Goal: Task Accomplishment & Management: Manage account settings

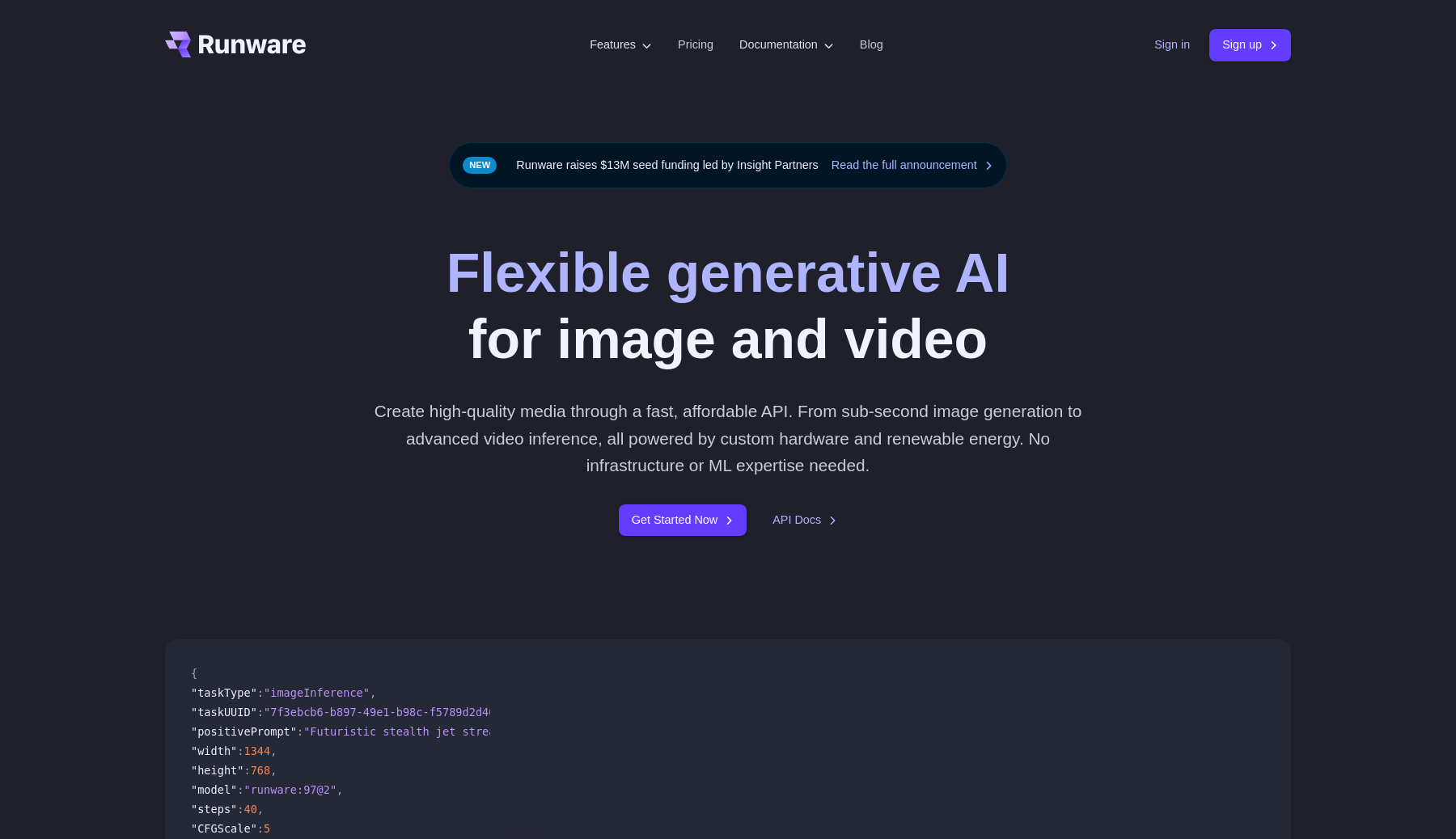
click at [1154, 47] on link "Sign in" at bounding box center [1172, 45] width 36 height 19
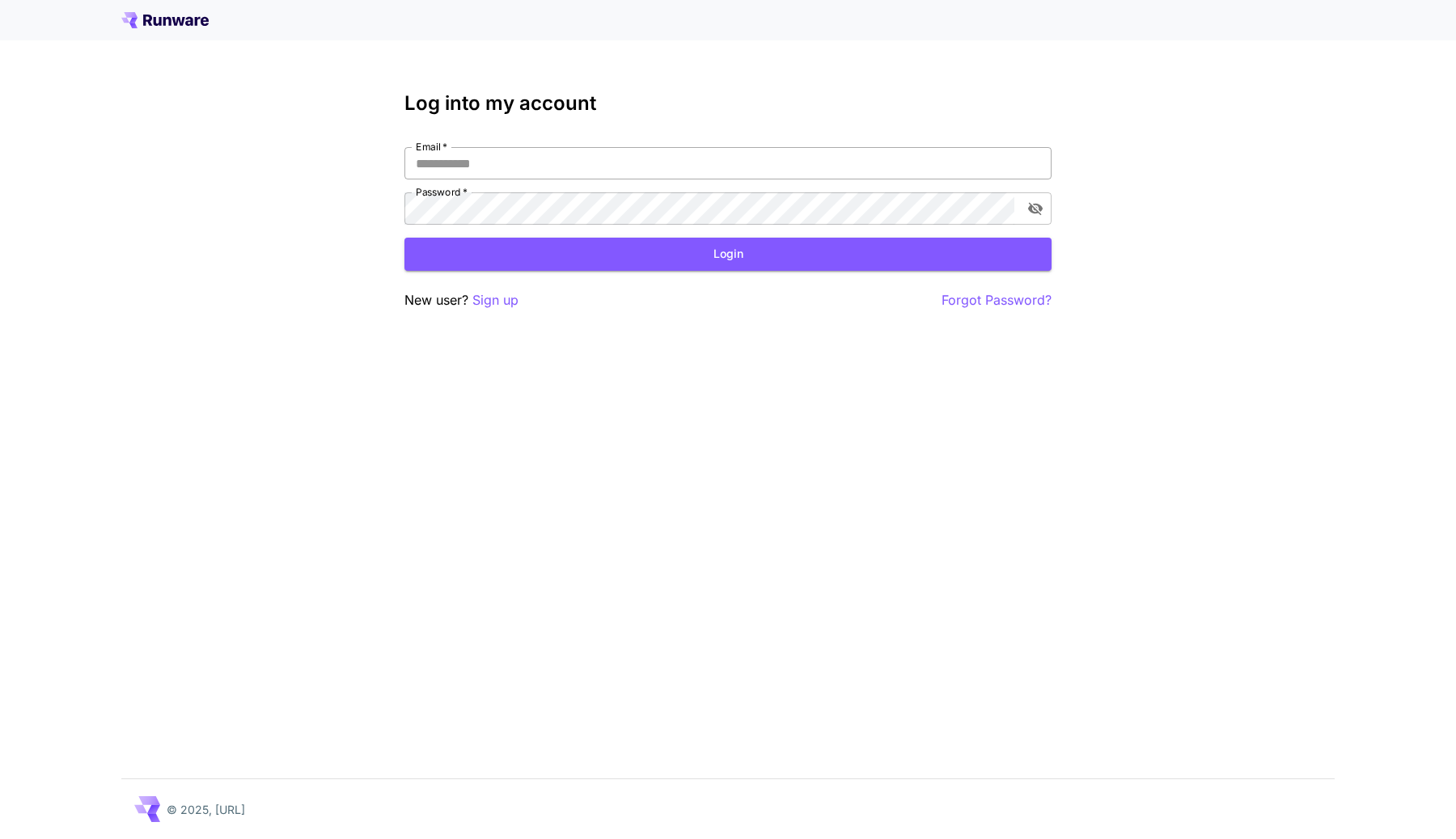
click at [613, 161] on input "Email   *" at bounding box center [728, 163] width 647 height 32
type input "**********"
click button "Login" at bounding box center [728, 254] width 647 height 33
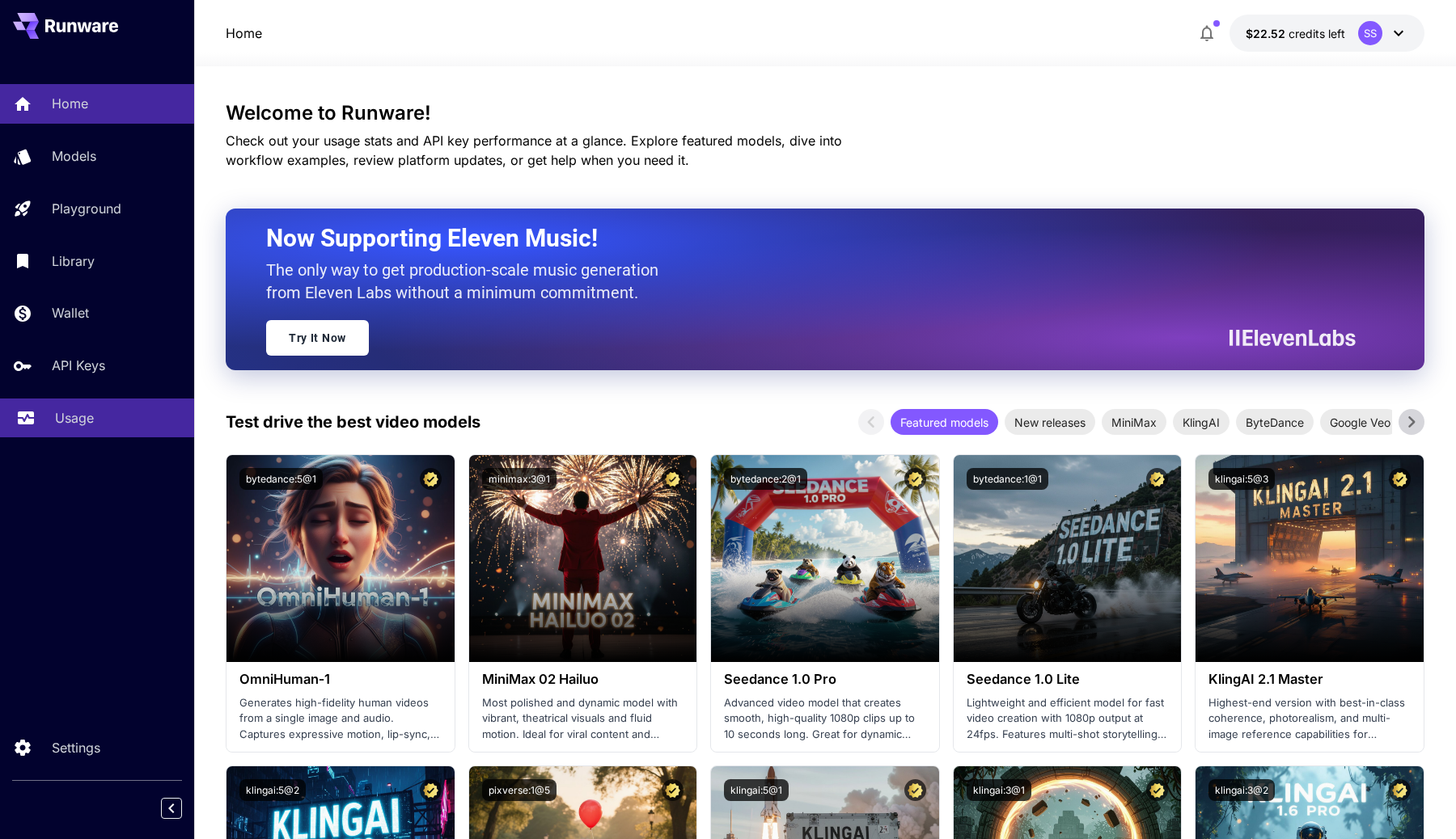
click at [81, 409] on link "Usage" at bounding box center [97, 419] width 194 height 40
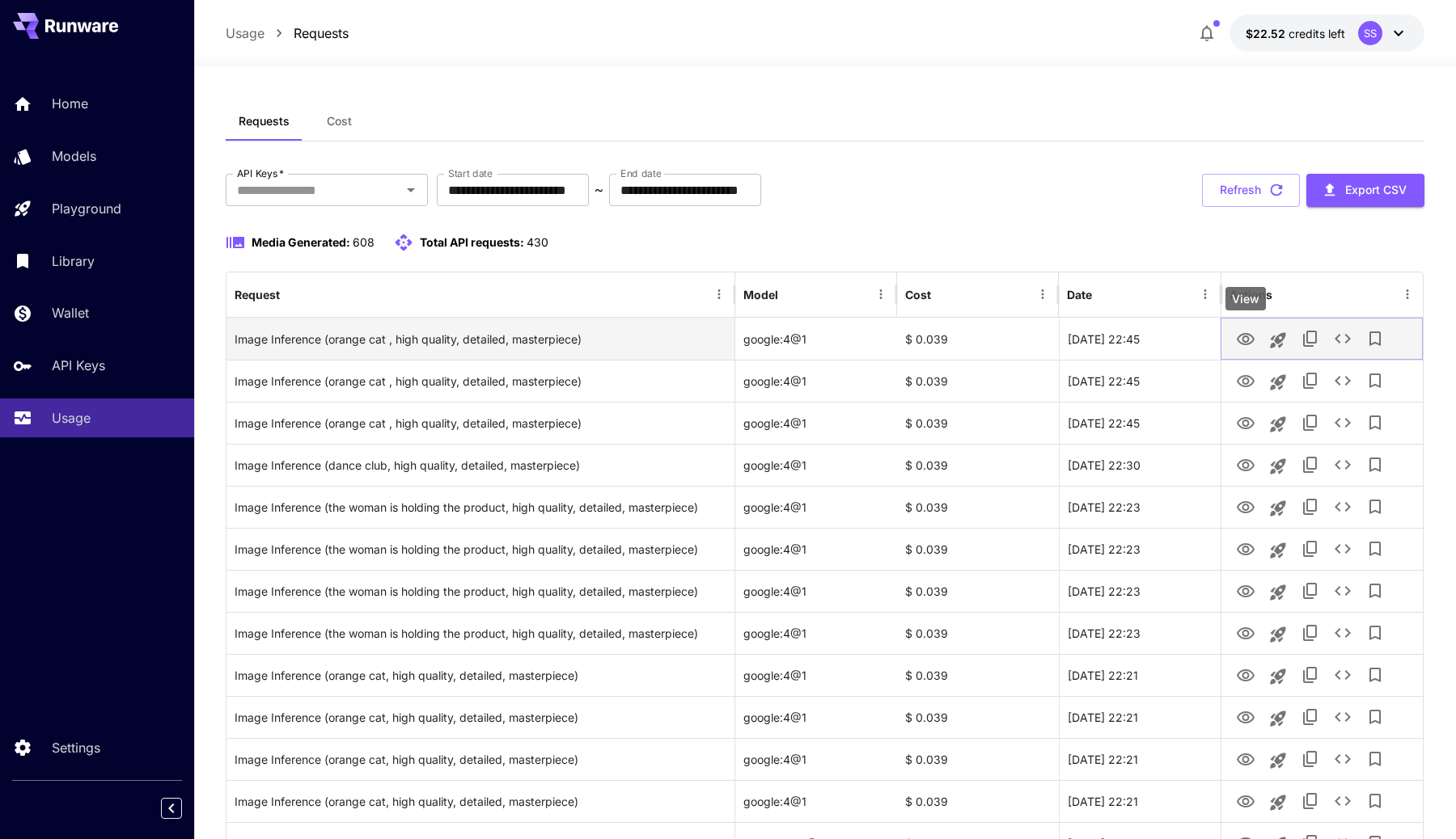
click at [1249, 337] on icon "View" at bounding box center [1246, 340] width 20 height 20
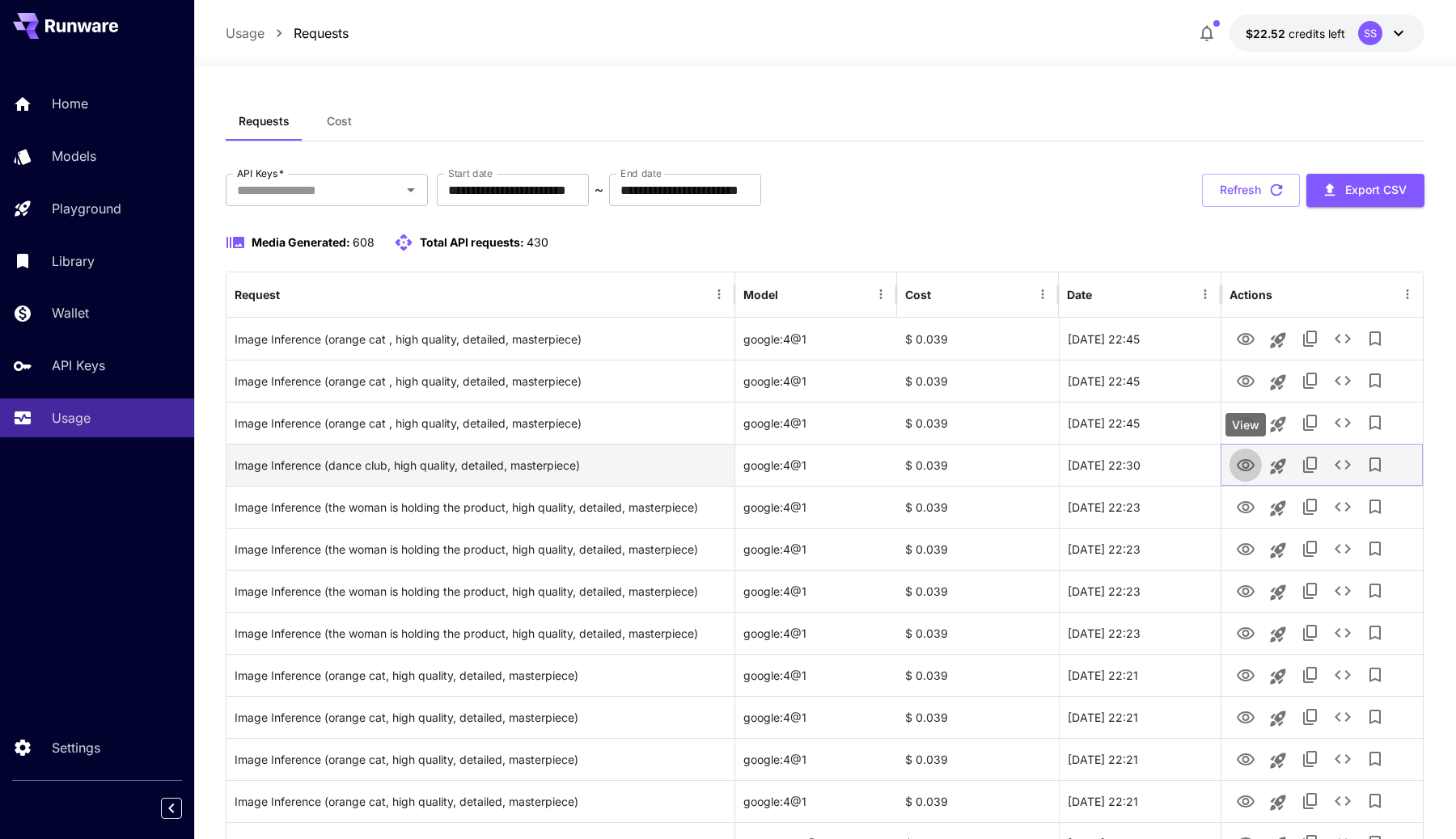
click at [1249, 464] on icon "View" at bounding box center [1246, 466] width 20 height 20
